Goal: Task Accomplishment & Management: Use online tool/utility

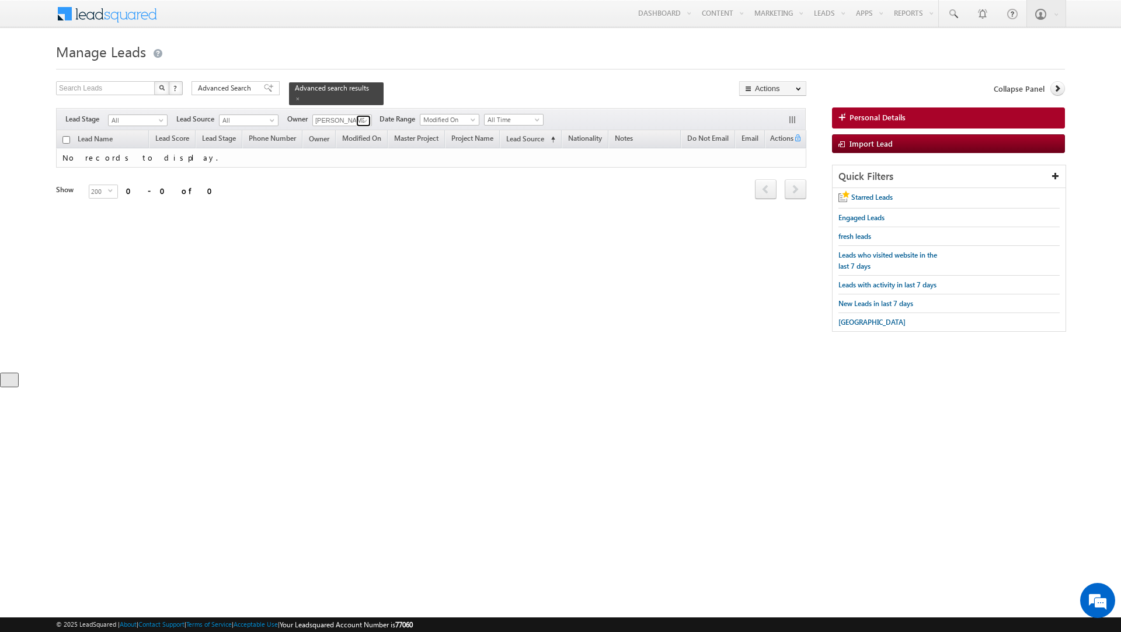
click at [363, 120] on span at bounding box center [364, 120] width 9 height 9
click at [355, 131] on link "Any" at bounding box center [370, 132] width 117 height 13
type input "Any"
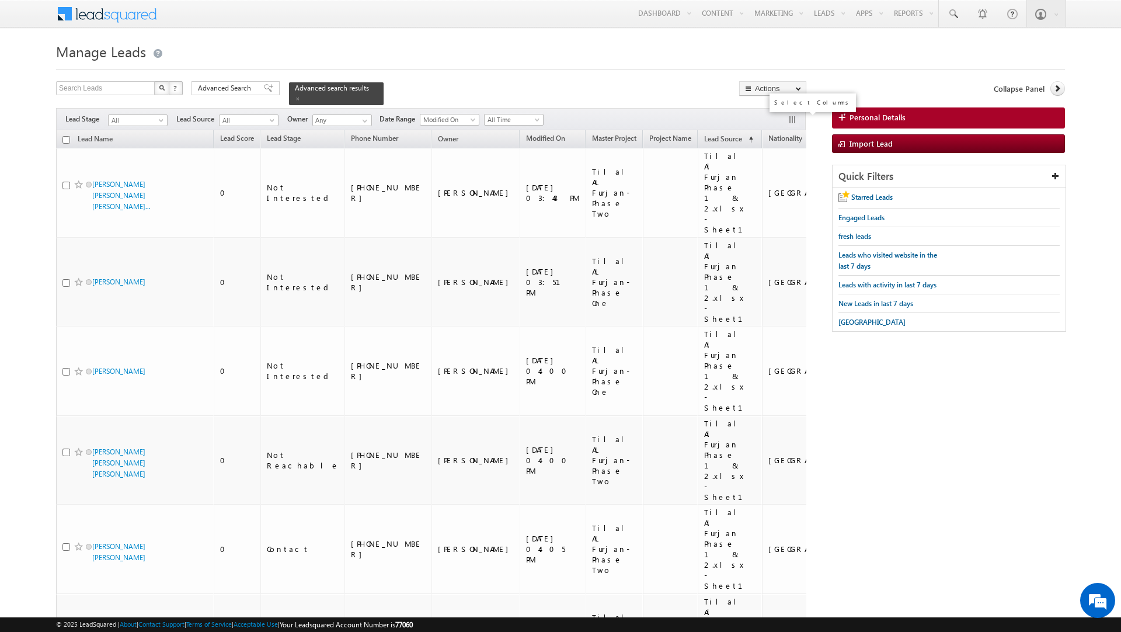
click at [790, 121] on button "button" at bounding box center [793, 121] width 12 height 12
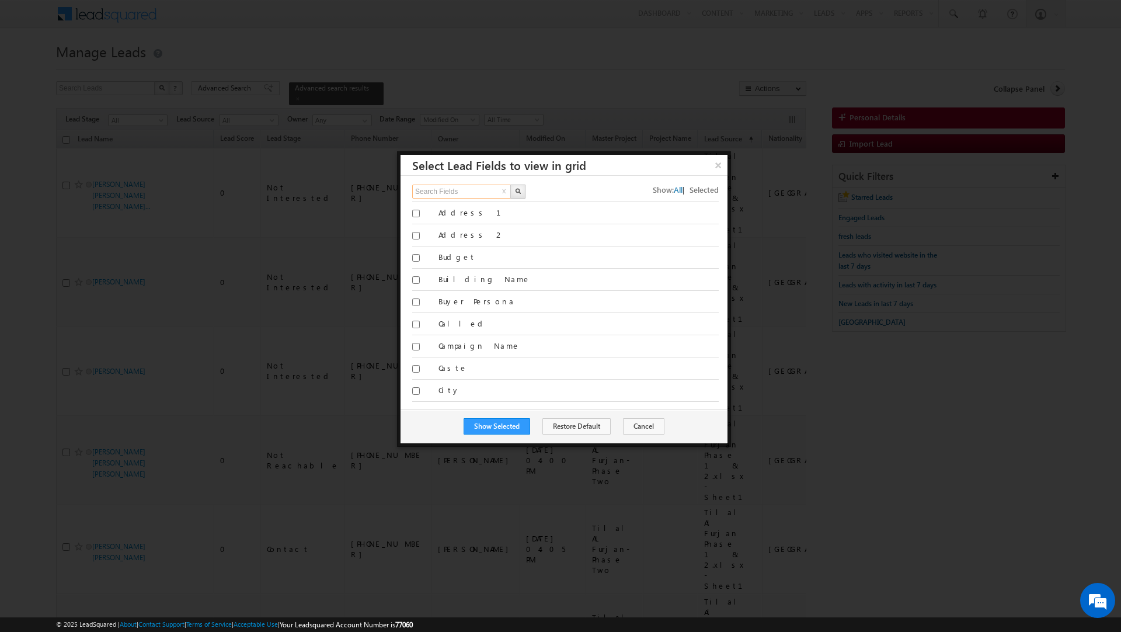
click at [440, 191] on input "Search Fields" at bounding box center [462, 191] width 100 height 14
type input "p"
type input "unit"
click at [519, 191] on img "button" at bounding box center [518, 191] width 6 height 6
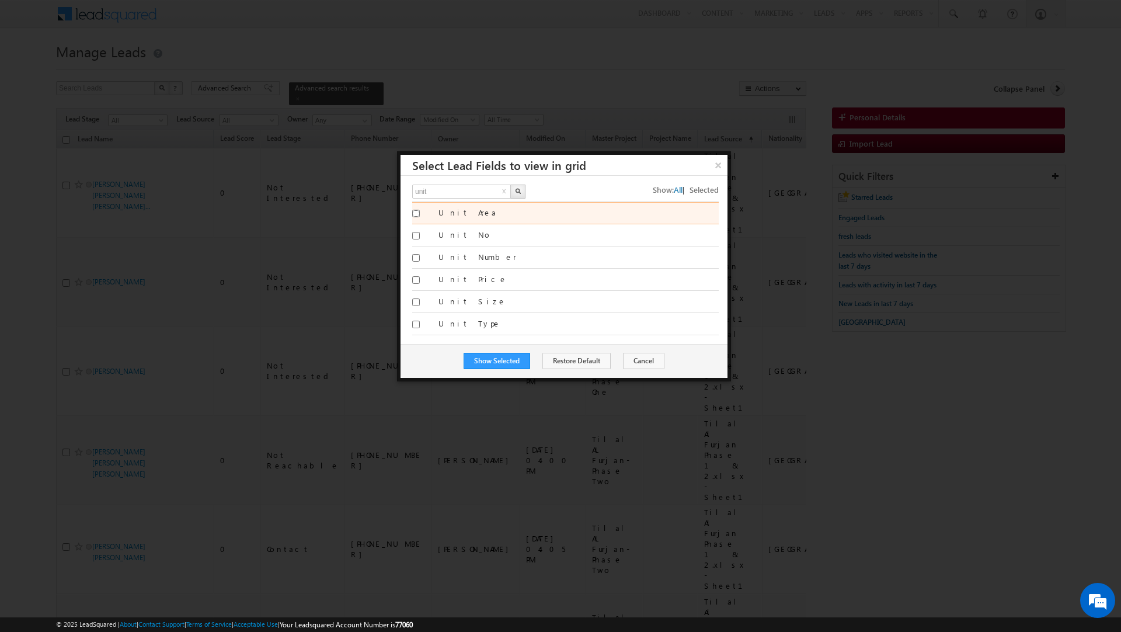
click at [413, 211] on input "Unit Area" at bounding box center [416, 214] width 8 height 8
checkbox input "true"
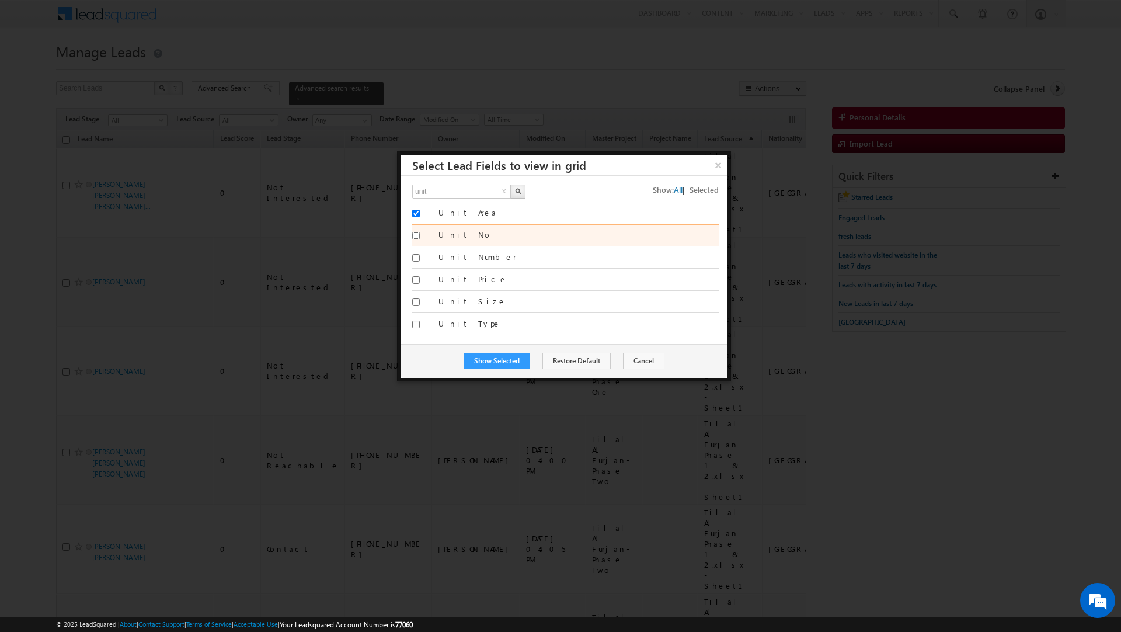
click at [416, 235] on input "Unit No" at bounding box center [416, 236] width 8 height 8
checkbox input "true"
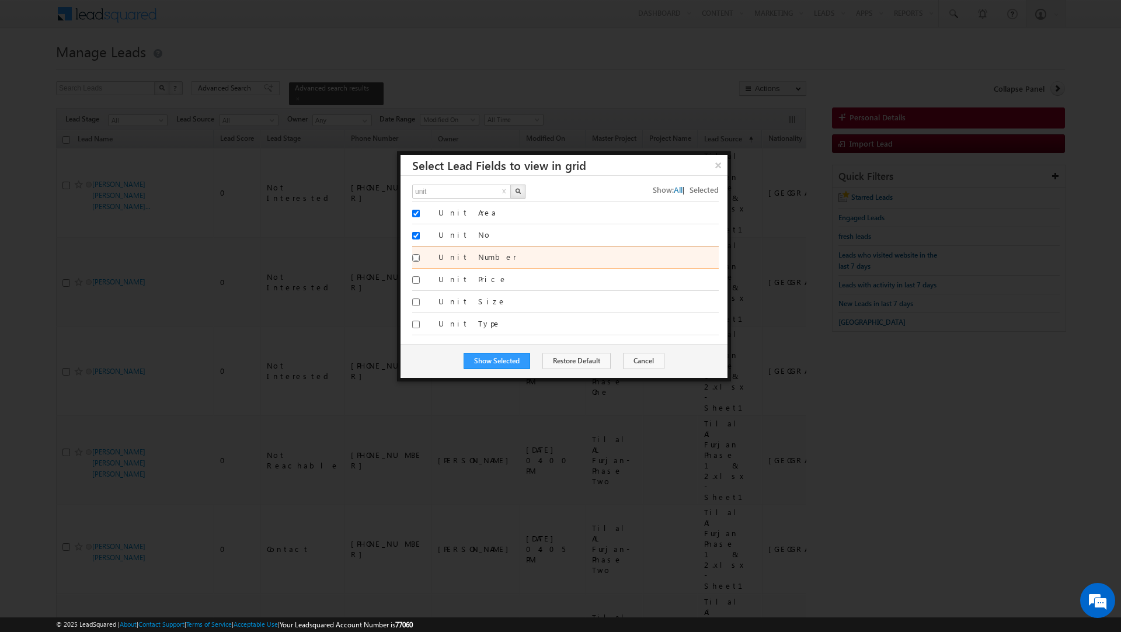
click at [416, 259] on input "Unit Number" at bounding box center [416, 258] width 8 height 8
checkbox input "true"
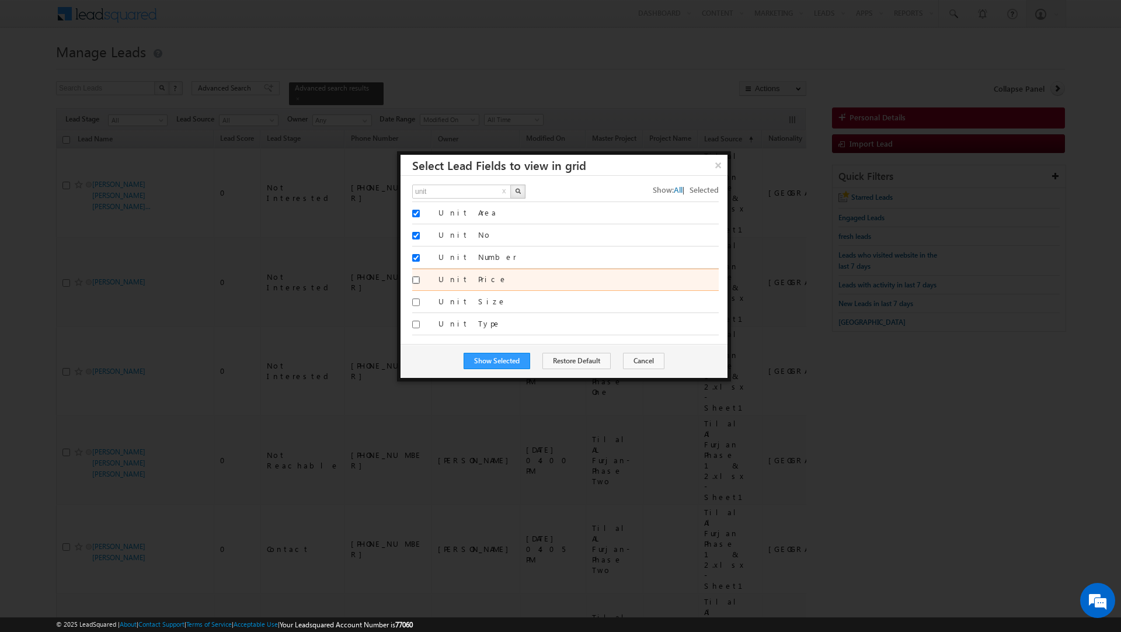
click at [413, 281] on input "Unit Price" at bounding box center [416, 280] width 8 height 8
checkbox input "true"
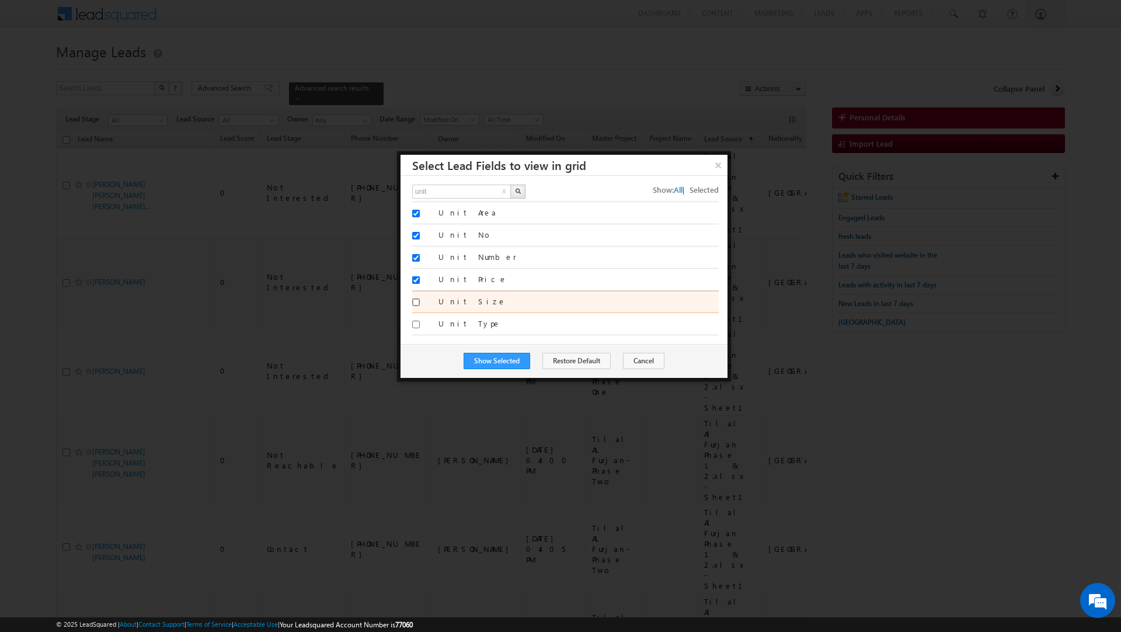
click at [415, 301] on input "Unit Size" at bounding box center [416, 302] width 8 height 8
checkbox input "true"
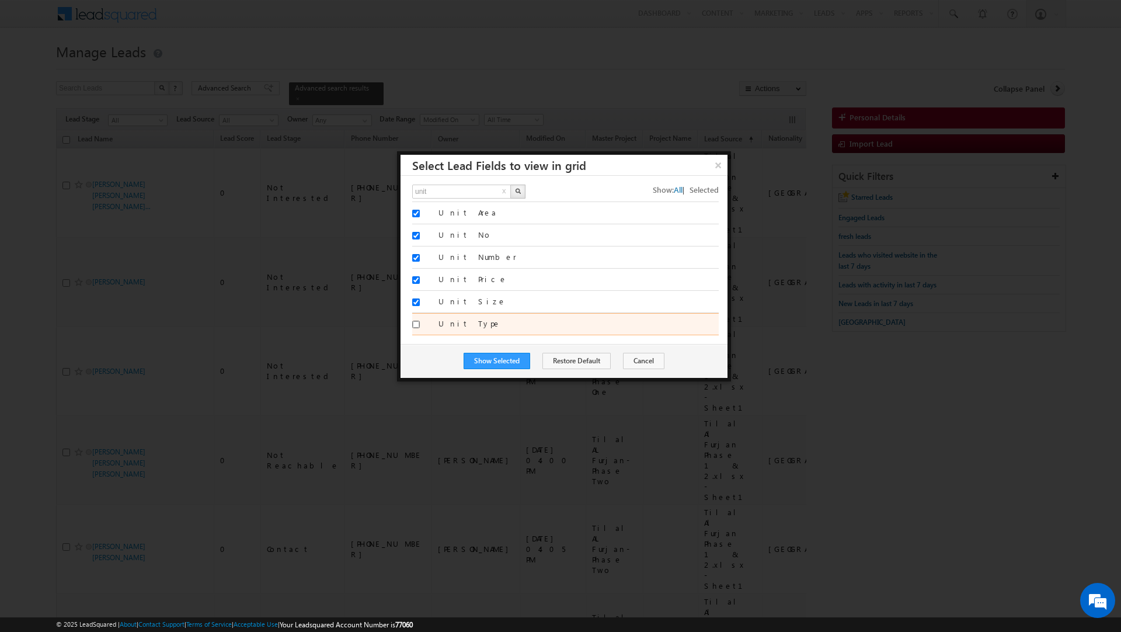
click at [417, 327] on input "Unit Type" at bounding box center [416, 324] width 8 height 8
checkbox input "true"
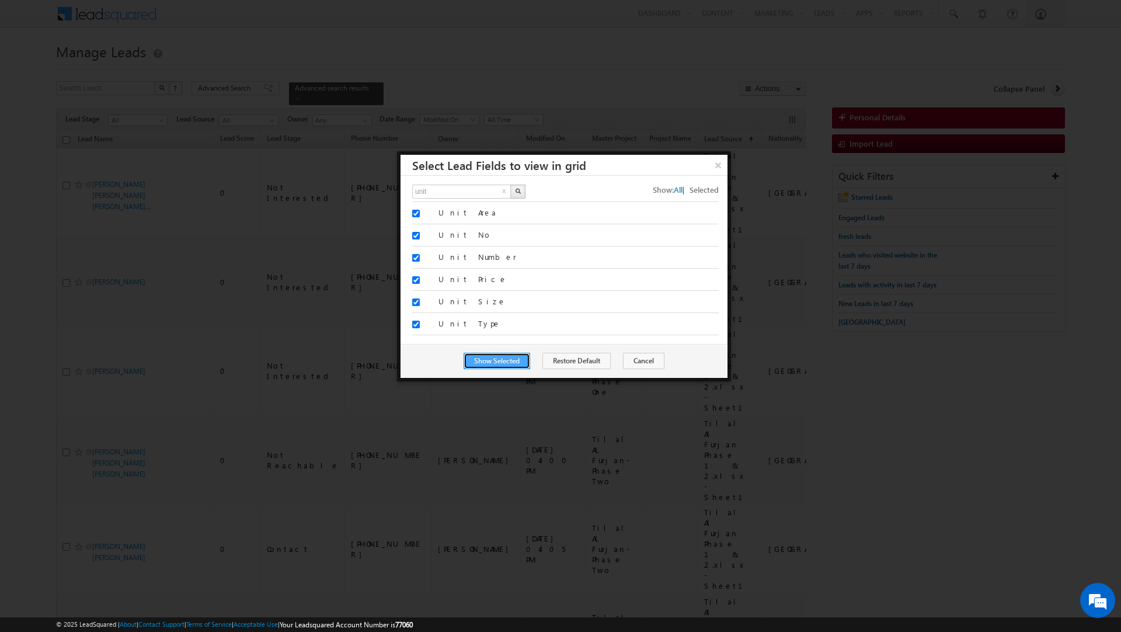
click at [503, 361] on button "Show Selected" at bounding box center [496, 361] width 67 height 16
